Goal: Navigation & Orientation: Find specific page/section

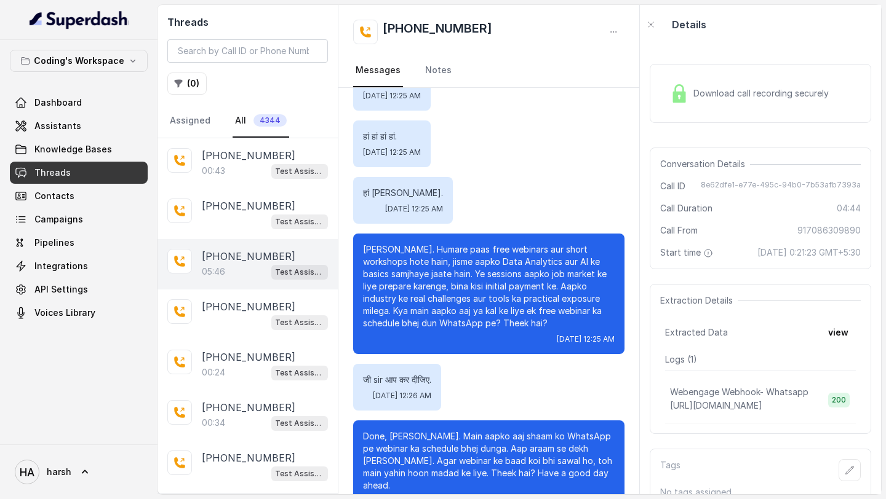
click at [266, 283] on div "[PHONE_NUMBER]:46 Test Assistant-3" at bounding box center [247, 264] width 180 height 50
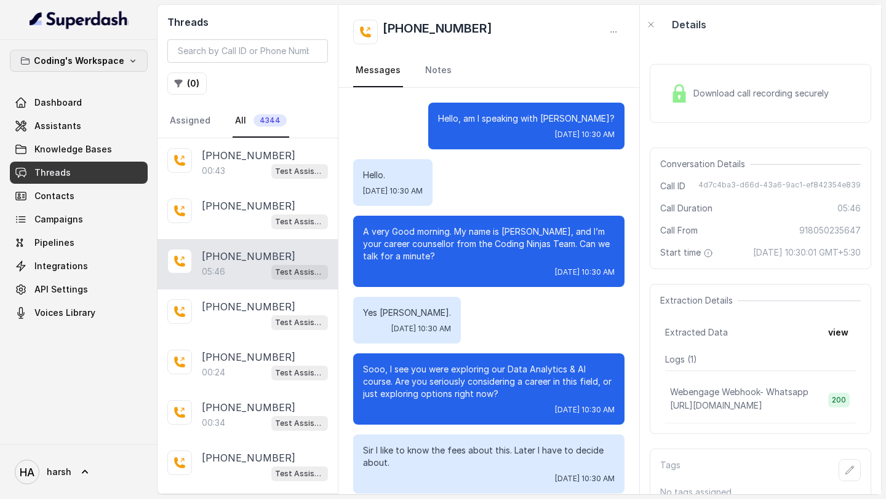
click at [117, 57] on p "Coding's Workspace" at bounding box center [79, 61] width 90 height 15
click at [130, 20] on nav "Coding's Workspace Dashboard Assistants Knowledge Bases Threads Contacts Campai…" at bounding box center [78, 249] width 157 height 499
